Goal: Transaction & Acquisition: Subscribe to service/newsletter

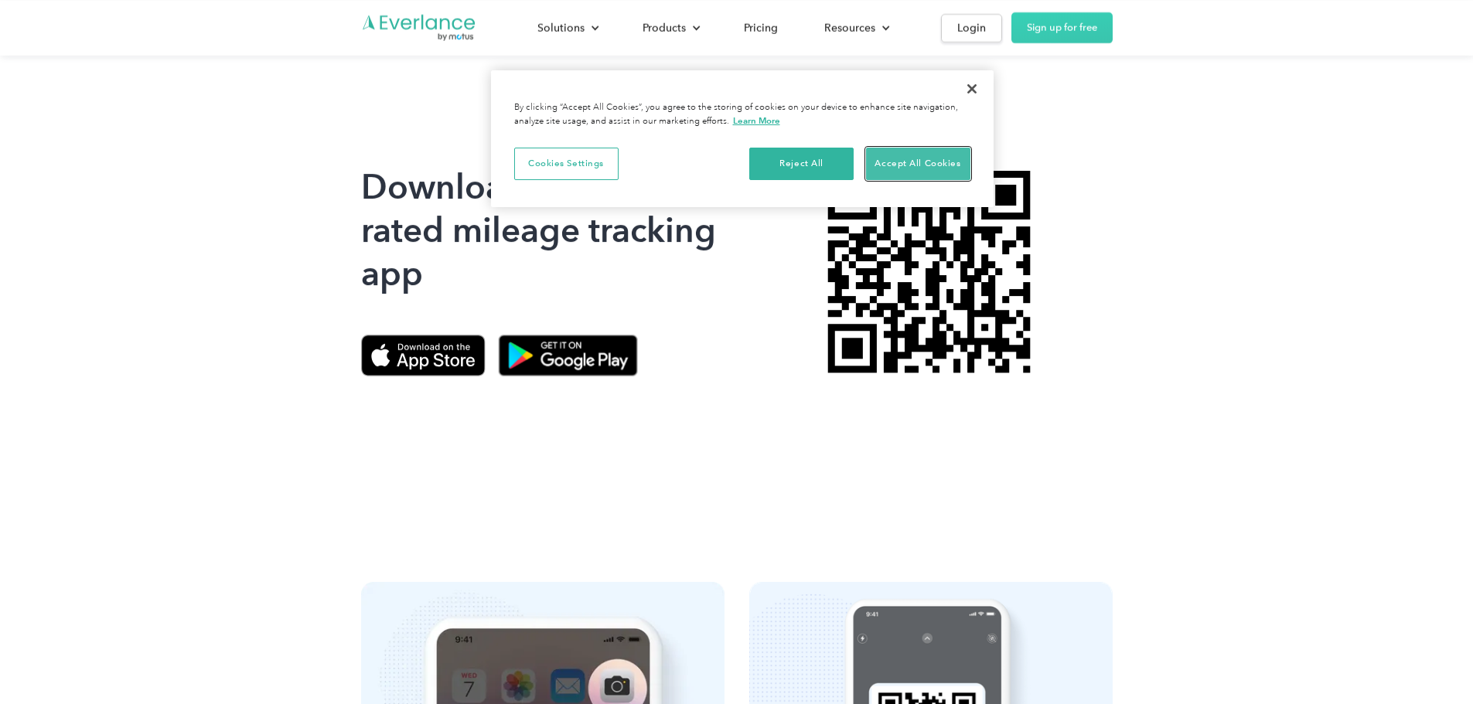
click at [905, 166] on button "Accept All Cookies" at bounding box center [918, 164] width 104 height 32
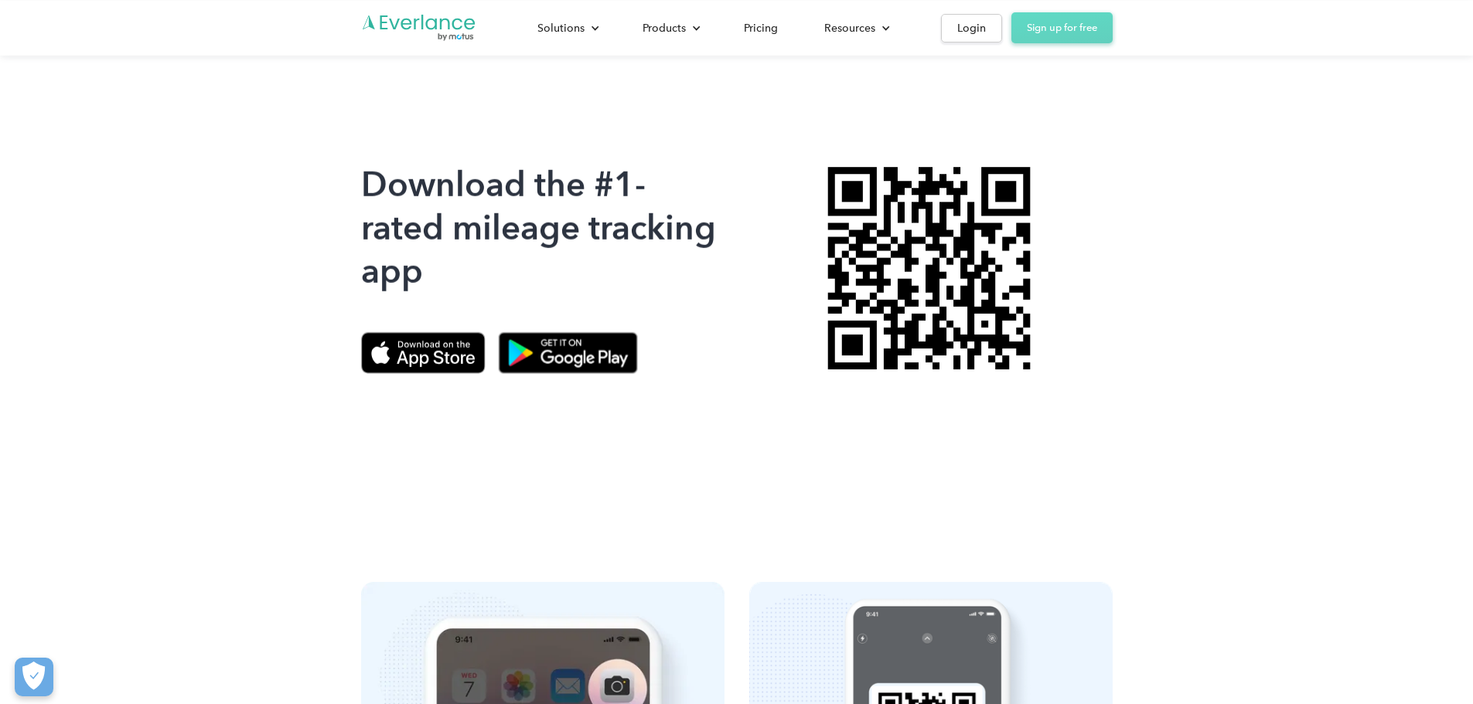
click at [1113, 36] on link "Sign up for free" at bounding box center [1061, 27] width 101 height 31
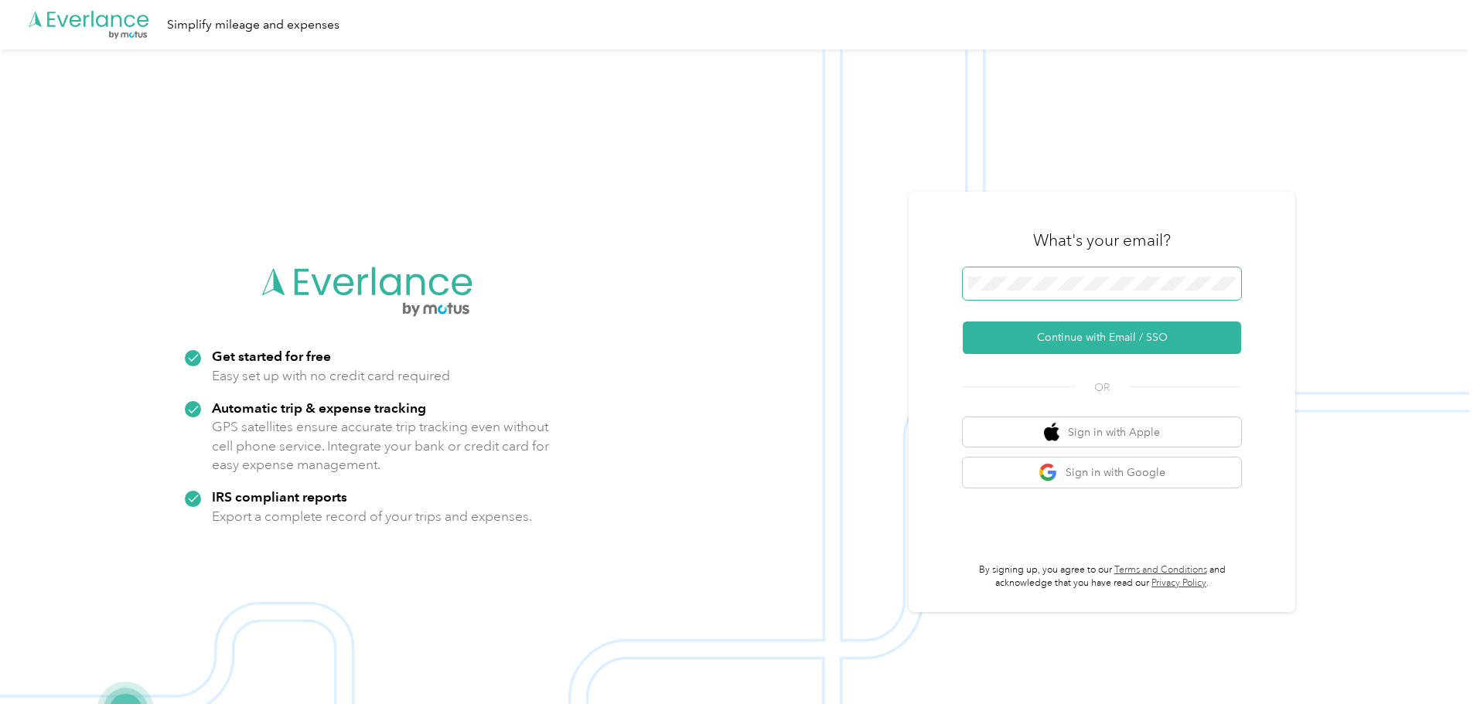
click at [1048, 291] on span at bounding box center [1102, 284] width 278 height 32
